Goal: Information Seeking & Learning: Learn about a topic

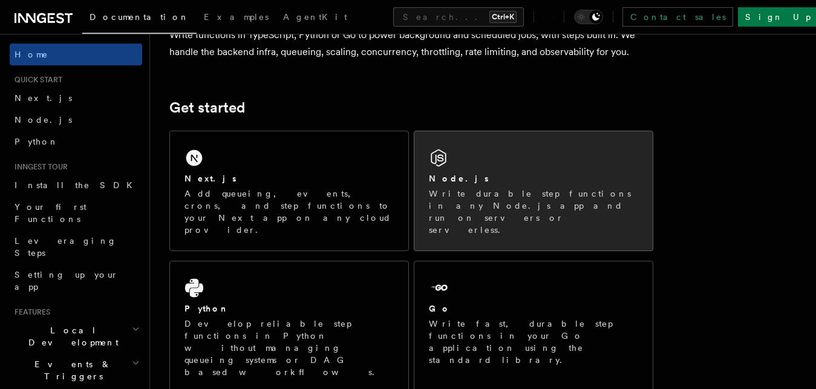
click at [584, 148] on div "Node.js Write durable step functions in any Node.js app and run on servers or s…" at bounding box center [533, 190] width 238 height 119
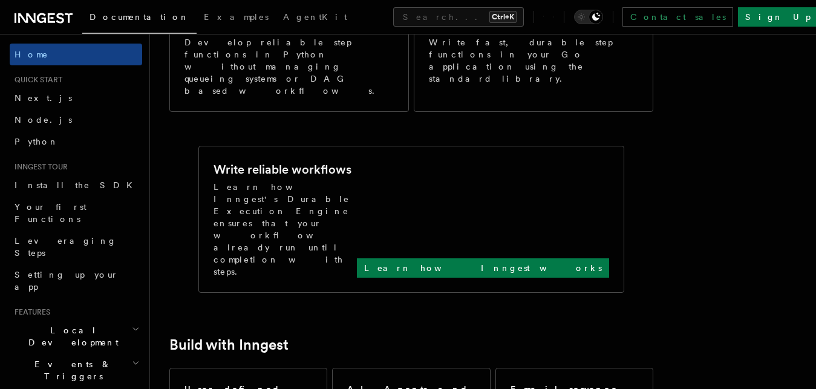
scroll to position [423, 0]
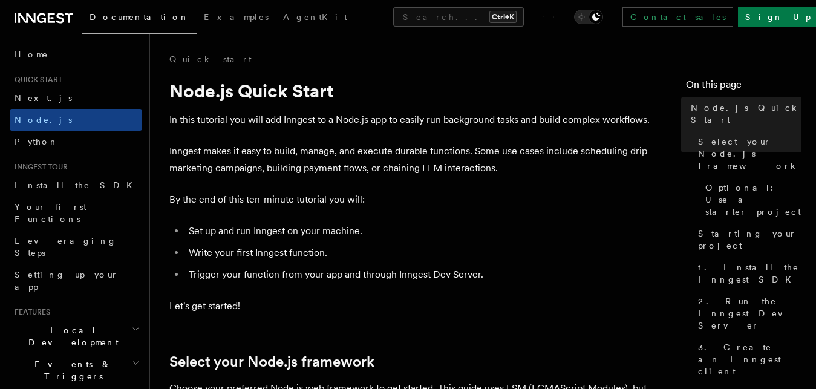
click at [294, 122] on p "In this tutorial you will add Inngest to a Node.js app to easily run background…" at bounding box center [411, 119] width 484 height 17
copy p "Inngest"
drag, startPoint x: 197, startPoint y: 230, endPoint x: 358, endPoint y: 234, distance: 161.5
click at [358, 234] on li "Set up and run Inngest on your machine." at bounding box center [419, 230] width 468 height 17
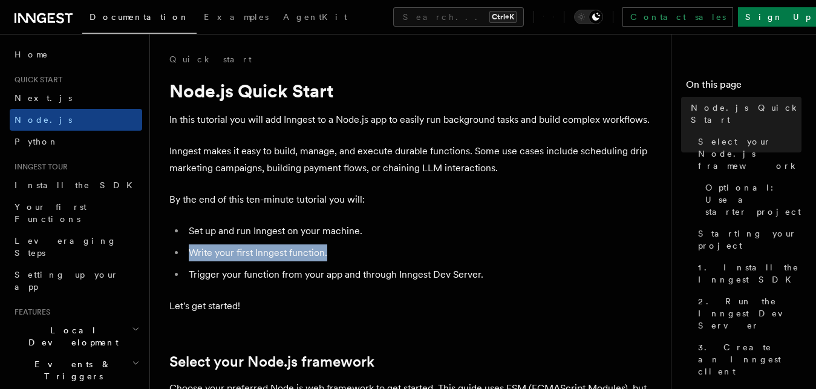
drag, startPoint x: 192, startPoint y: 255, endPoint x: 304, endPoint y: 270, distance: 113.5
click at [334, 255] on li "Write your first Inngest function." at bounding box center [419, 252] width 468 height 17
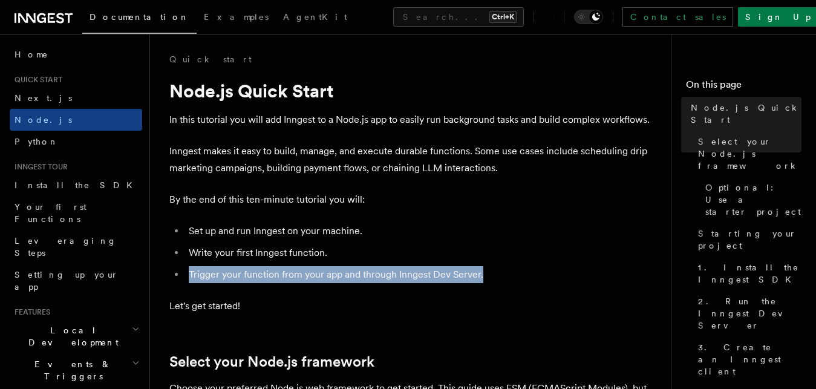
drag, startPoint x: 189, startPoint y: 276, endPoint x: 440, endPoint y: 253, distance: 252.5
click at [492, 267] on li "Trigger your function from your app and through Inngest Dev Server." at bounding box center [419, 274] width 468 height 17
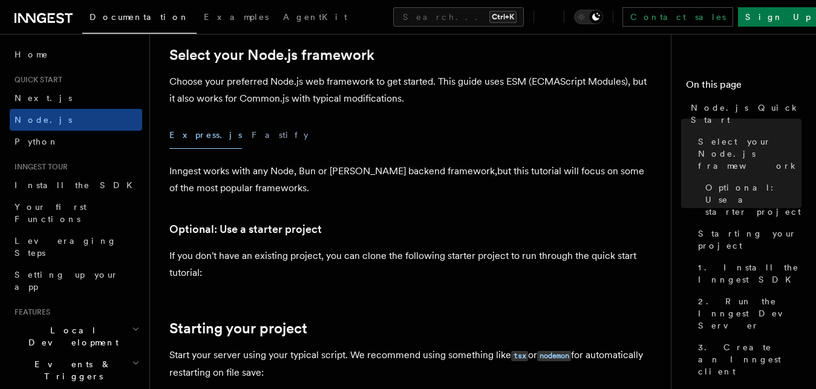
scroll to position [302, 0]
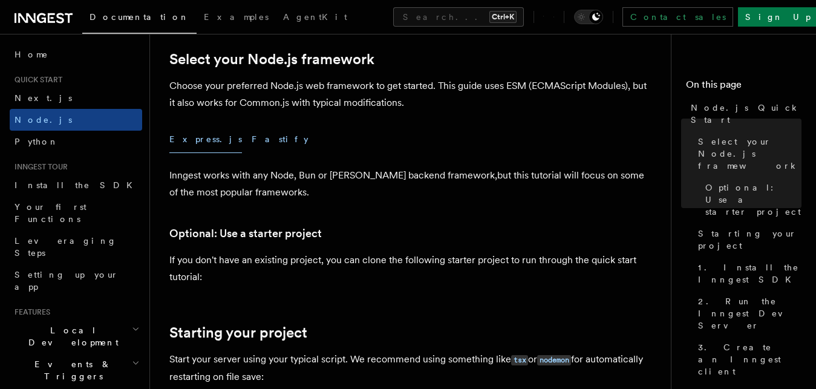
click at [251, 142] on button "Fastify" at bounding box center [279, 139] width 57 height 27
click at [187, 146] on button "Express.js" at bounding box center [205, 139] width 73 height 27
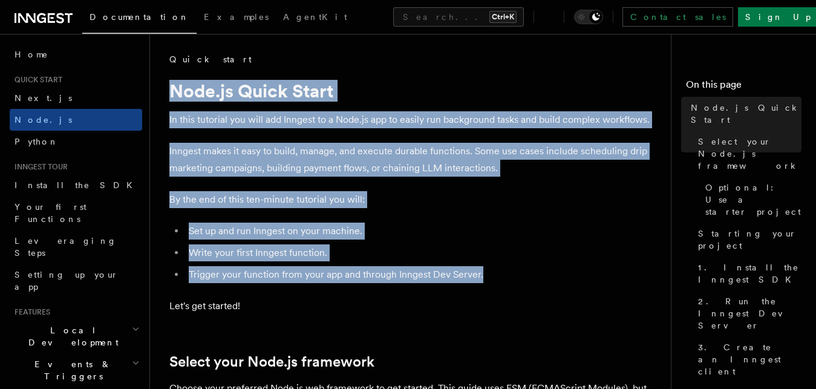
drag, startPoint x: 545, startPoint y: 268, endPoint x: 169, endPoint y: 65, distance: 427.1
copy article "Node.js Quick Start In this tutorial you will add Inngest to a Node.js app to e…"
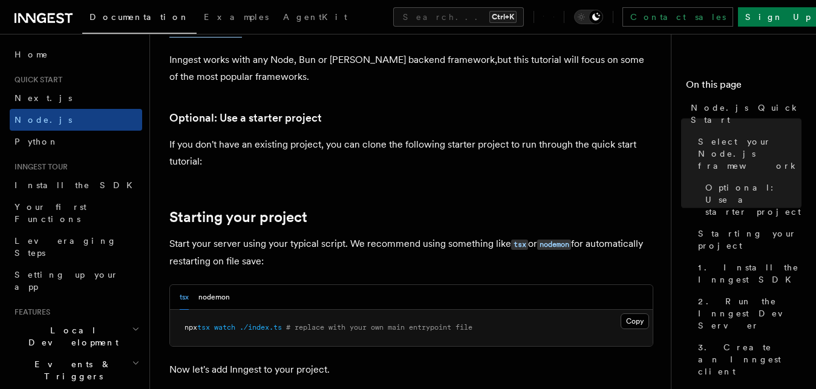
scroll to position [484, 0]
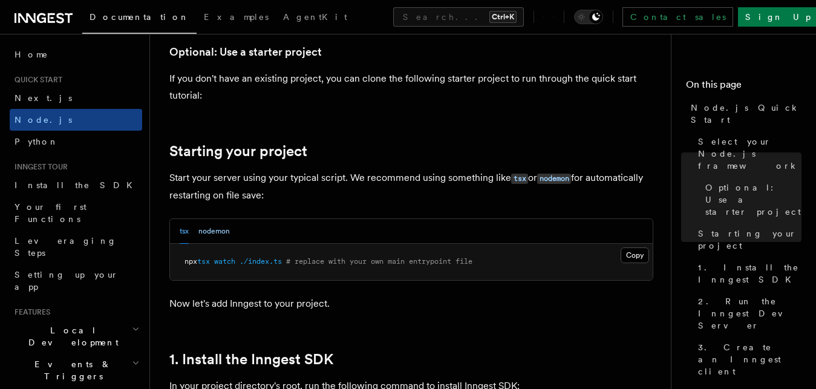
click at [212, 229] on button "nodemon" at bounding box center [213, 231] width 31 height 25
click at [184, 230] on button "tsx" at bounding box center [184, 231] width 9 height 25
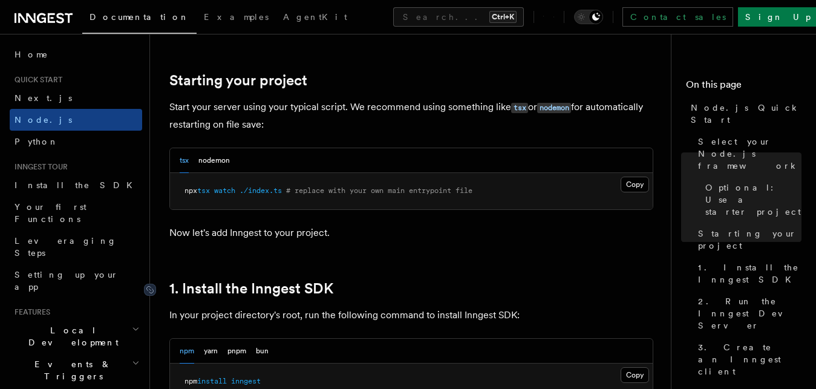
scroll to position [665, 0]
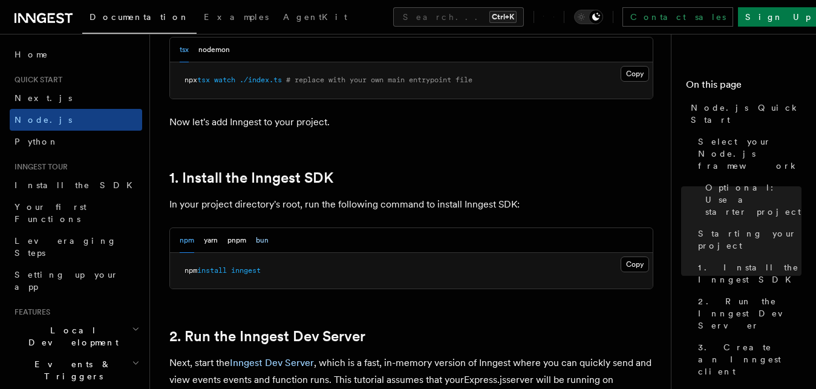
click at [265, 242] on button "bun" at bounding box center [262, 240] width 13 height 25
click at [235, 241] on button "pnpm" at bounding box center [236, 240] width 19 height 25
click at [213, 243] on button "yarn" at bounding box center [211, 240] width 14 height 25
click at [177, 242] on div "npm yarn pnpm bun" at bounding box center [411, 240] width 482 height 25
click at [180, 240] on button "npm" at bounding box center [187, 240] width 15 height 25
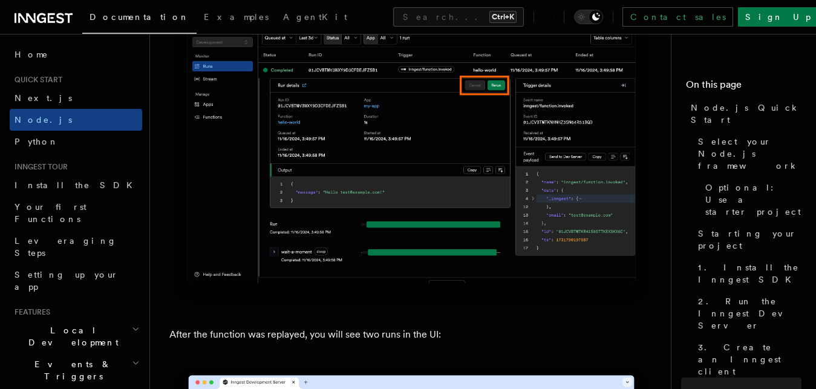
scroll to position [5622, 0]
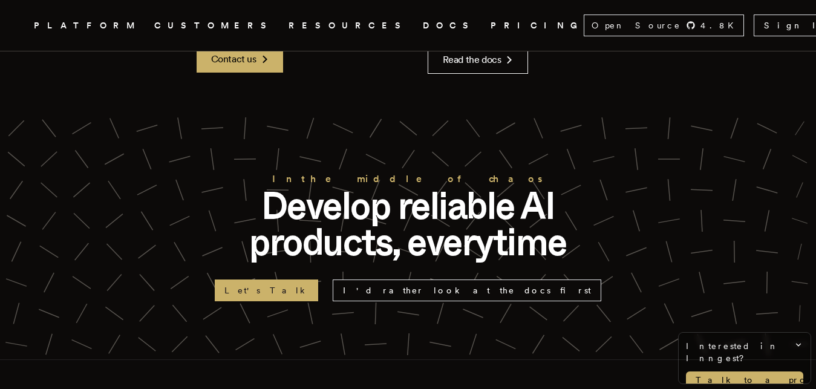
scroll to position [2720, 0]
